Goal: Find specific page/section: Find specific page/section

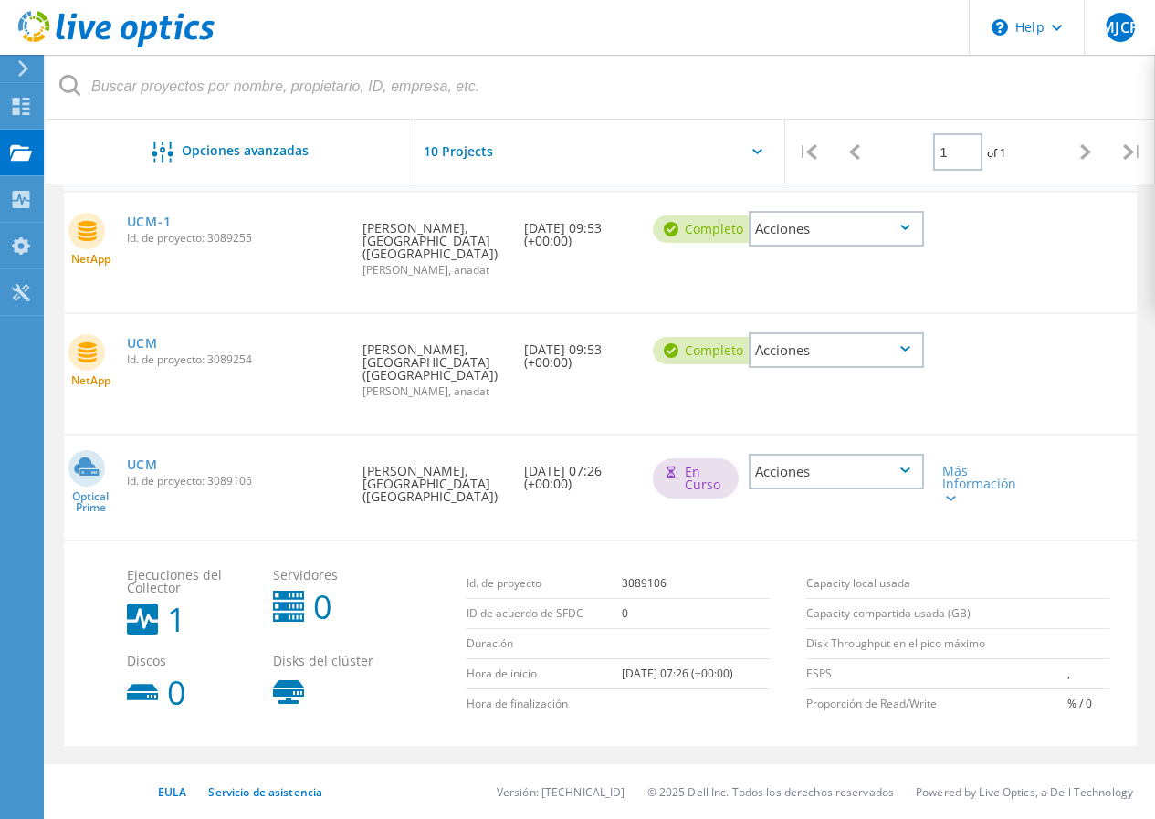
scroll to position [319, 0]
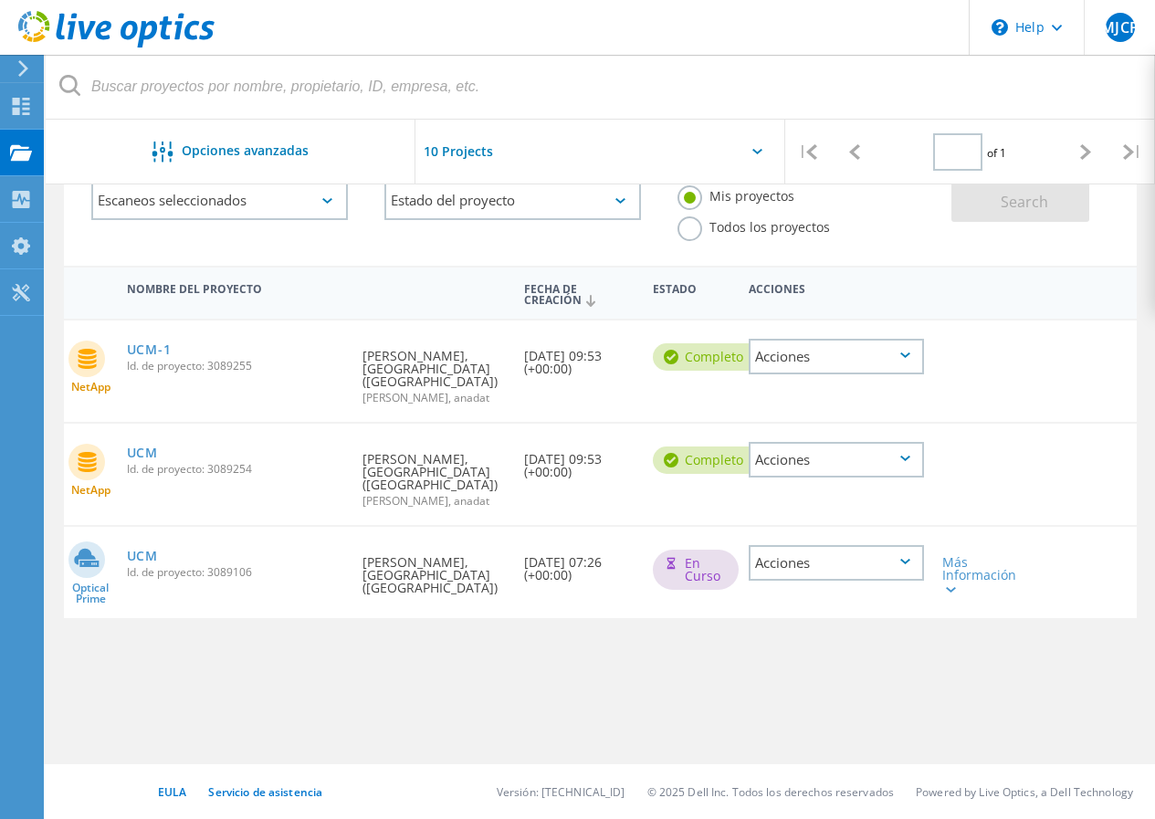
type input "1"
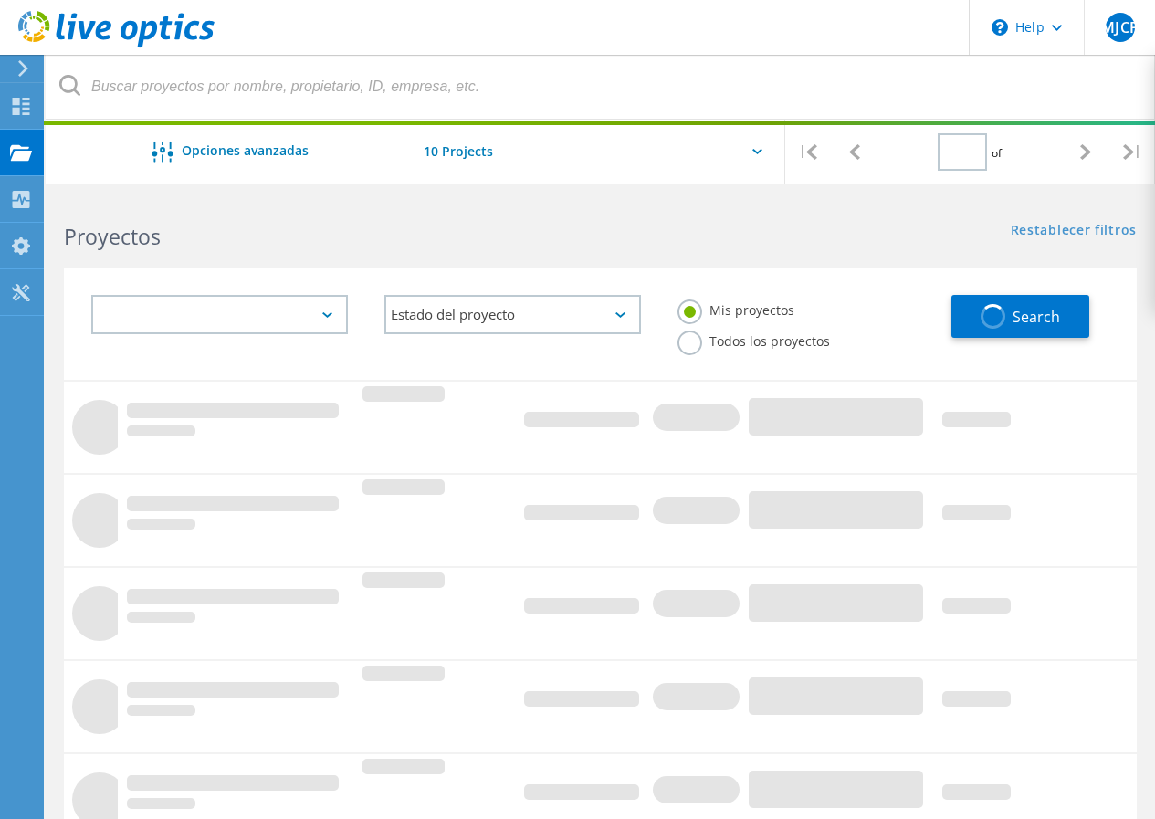
type input "1"
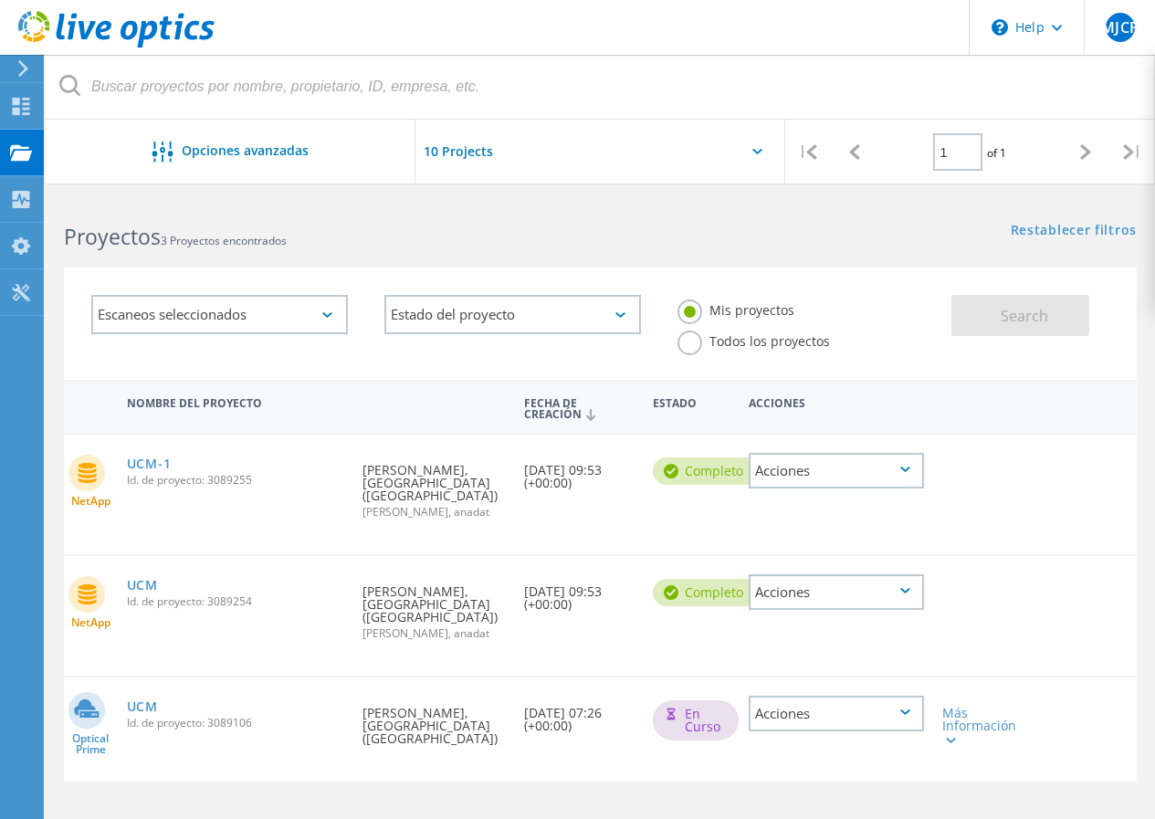
scroll to position [114, 0]
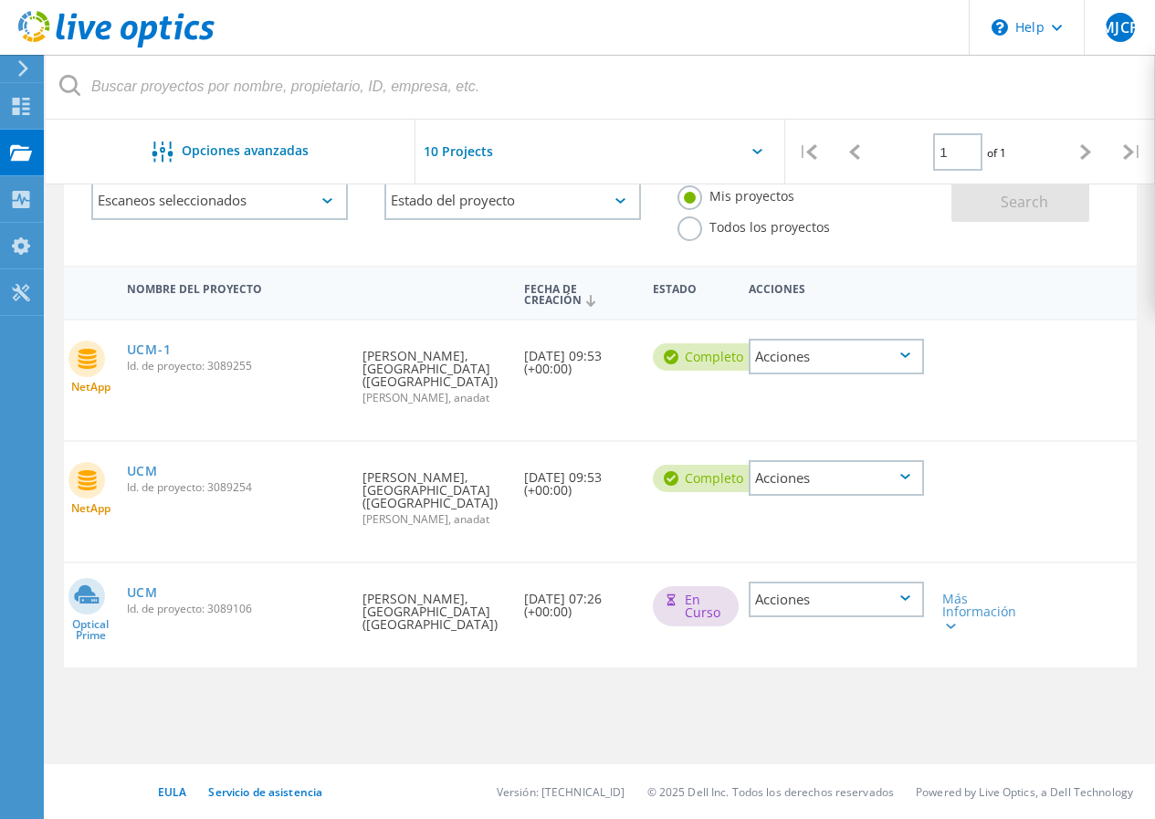
click at [82, 603] on icon at bounding box center [87, 593] width 25 height 18
click at [957, 631] on div "Más Información" at bounding box center [976, 612] width 68 height 38
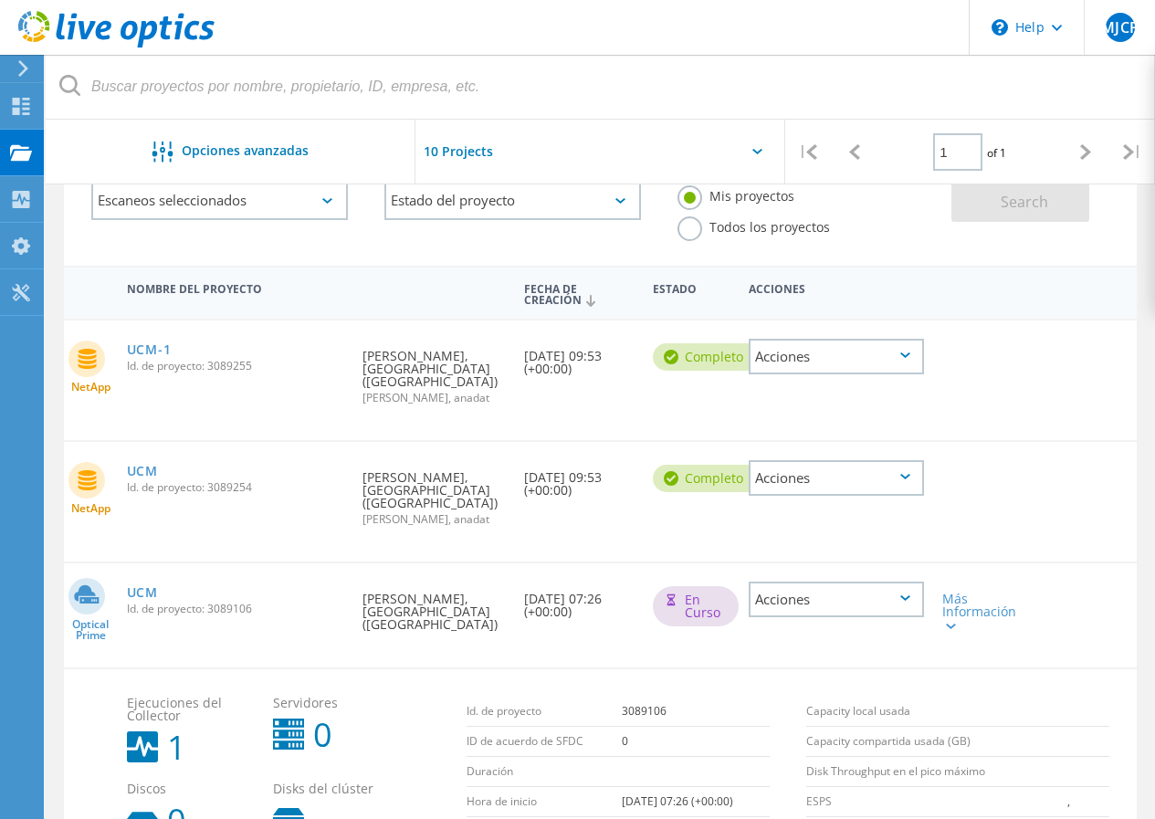
scroll to position [319, 0]
